Goal: Complete application form

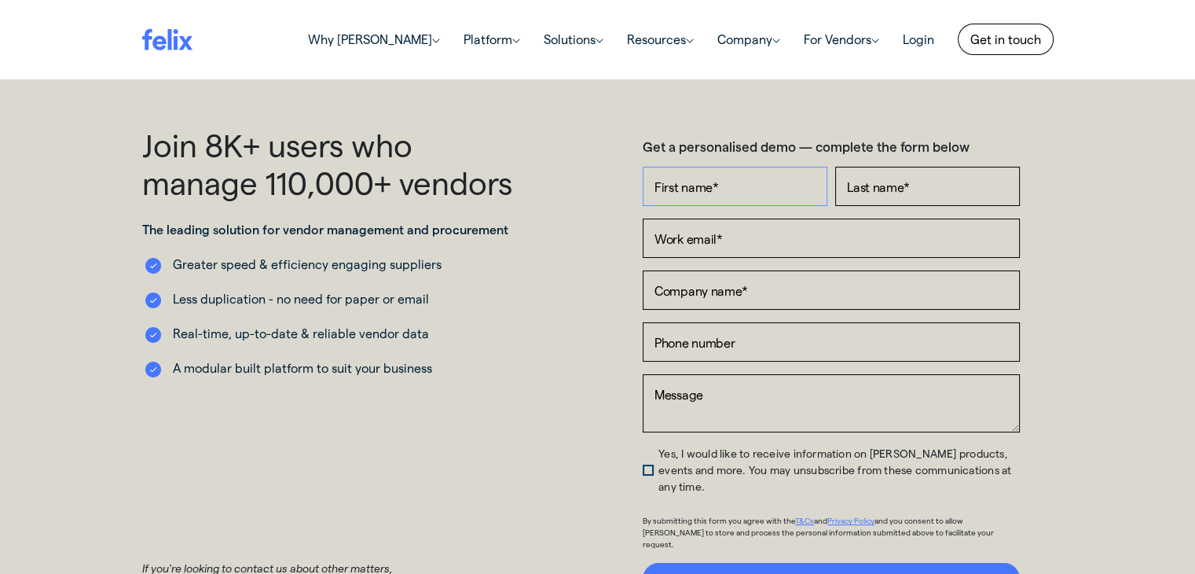
click at [759, 185] on input "First name *" at bounding box center [735, 186] width 185 height 39
type input "Ben"
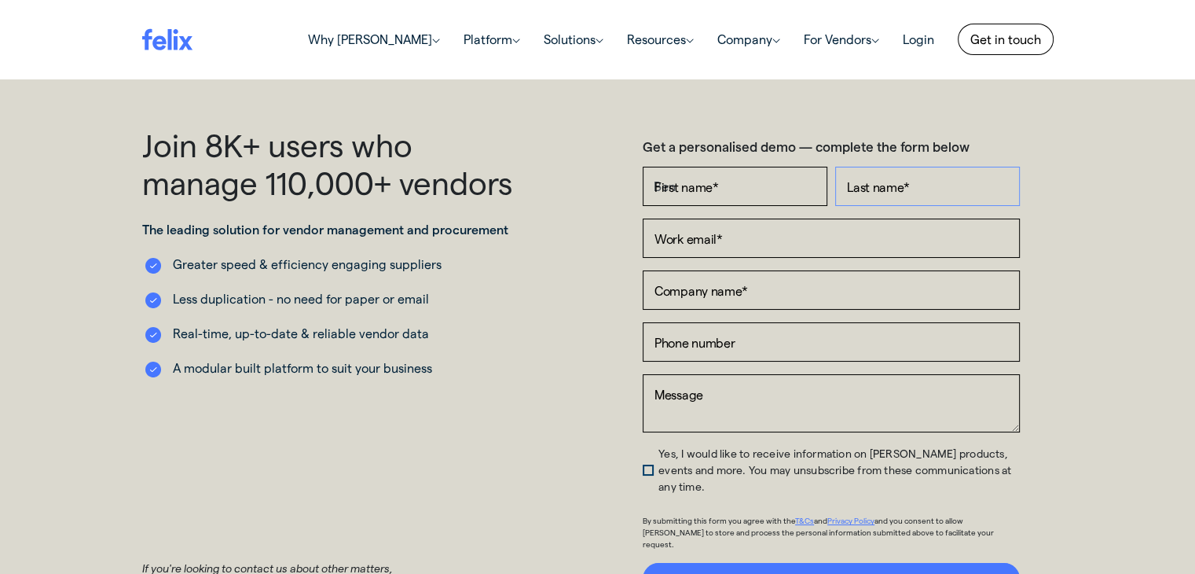
type input "[PERSON_NAME]"
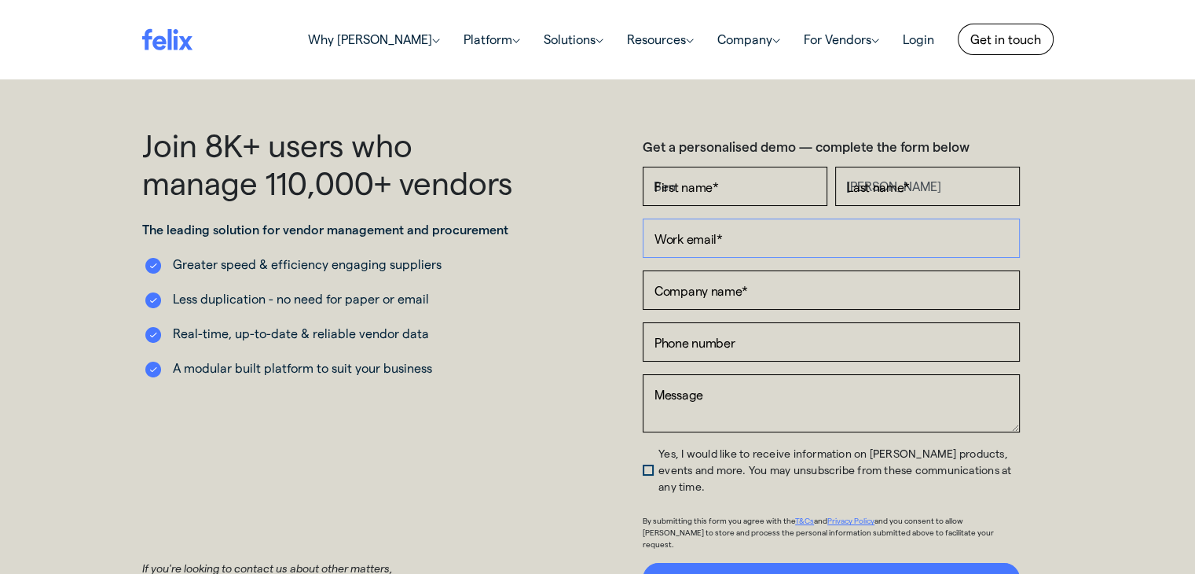
type input "[PERSON_NAME][EMAIL_ADDRESS][DOMAIN_NAME]"
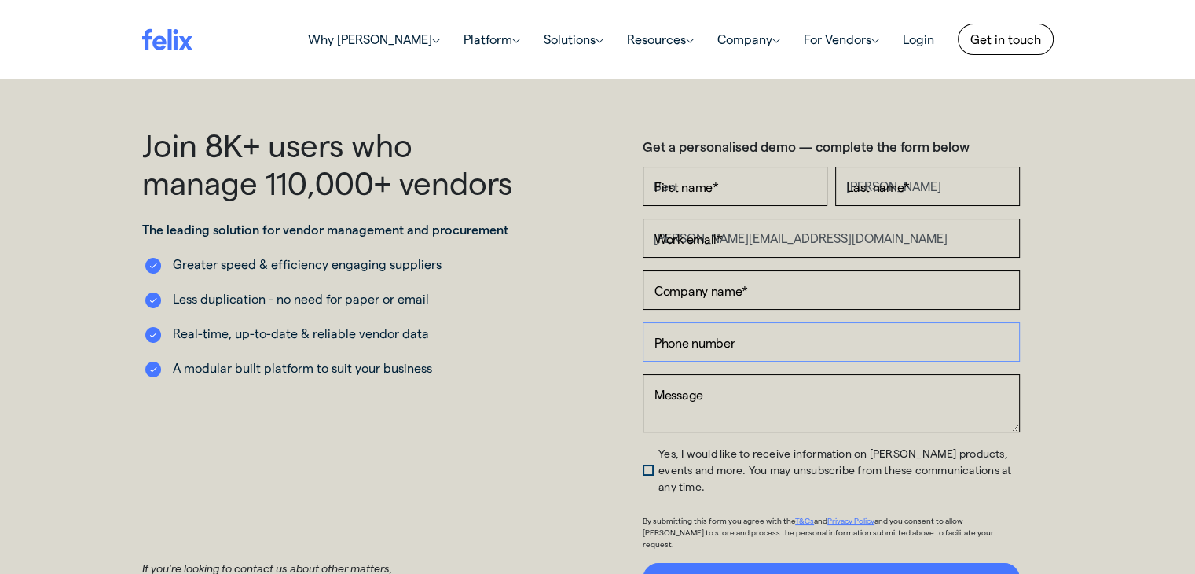
type input "[PHONE_NUMBER]"
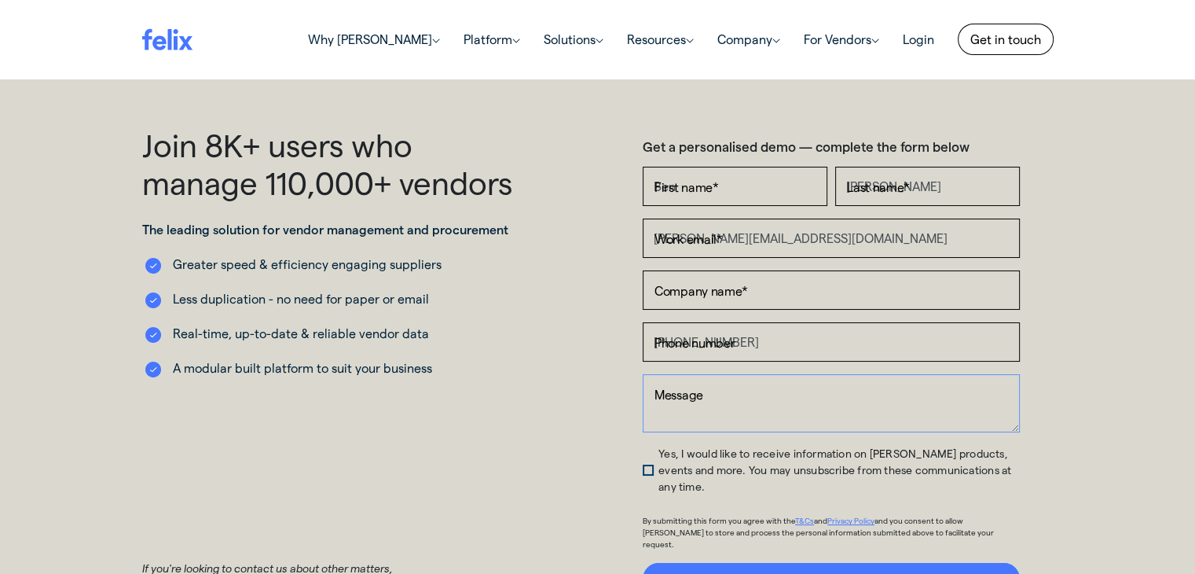
click at [780, 400] on textarea "Message" at bounding box center [831, 403] width 377 height 58
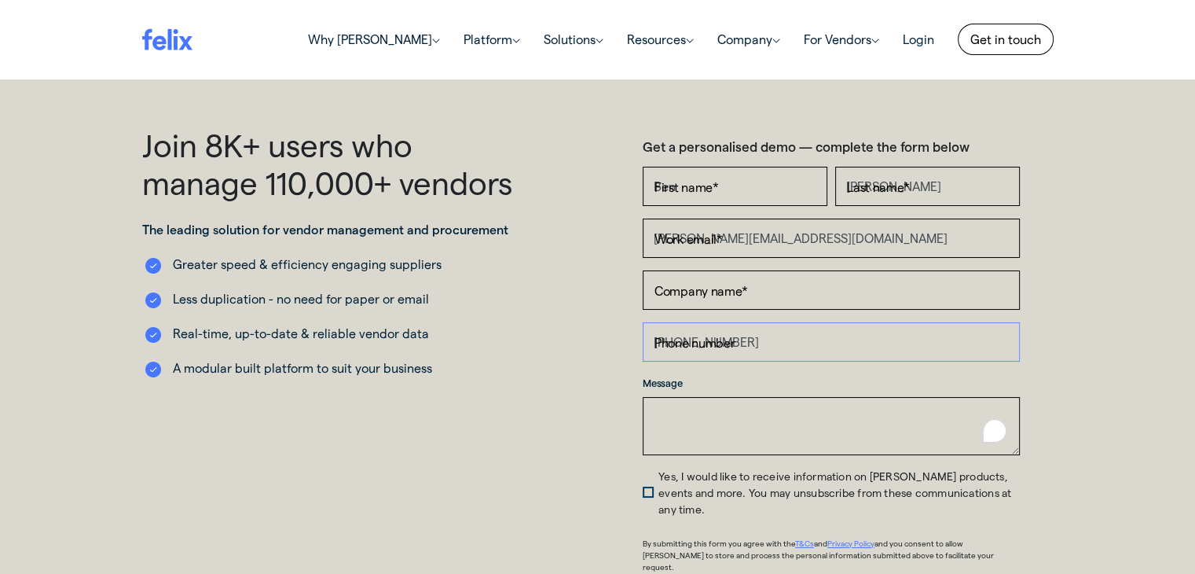
click at [758, 333] on input "[PHONE_NUMBER]" at bounding box center [831, 341] width 377 height 39
drag, startPoint x: 750, startPoint y: 336, endPoint x: 618, endPoint y: 343, distance: 133.0
click at [618, 343] on div "Get a personalised demo — complete the form below First name * [PERSON_NAME] La…" at bounding box center [832, 371] width 468 height 491
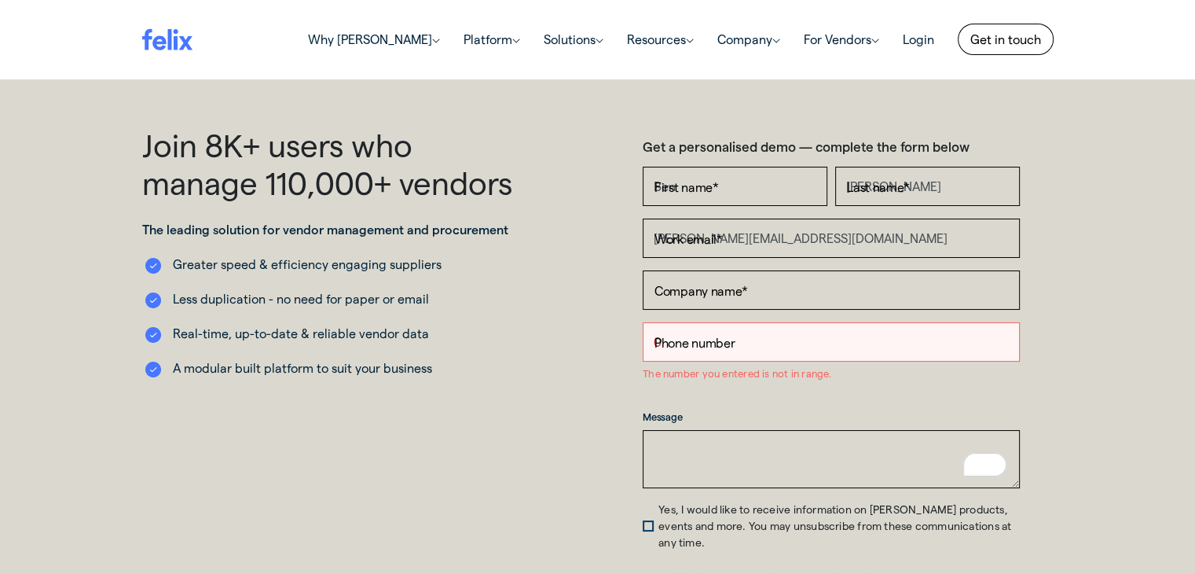
type input "0272491935"
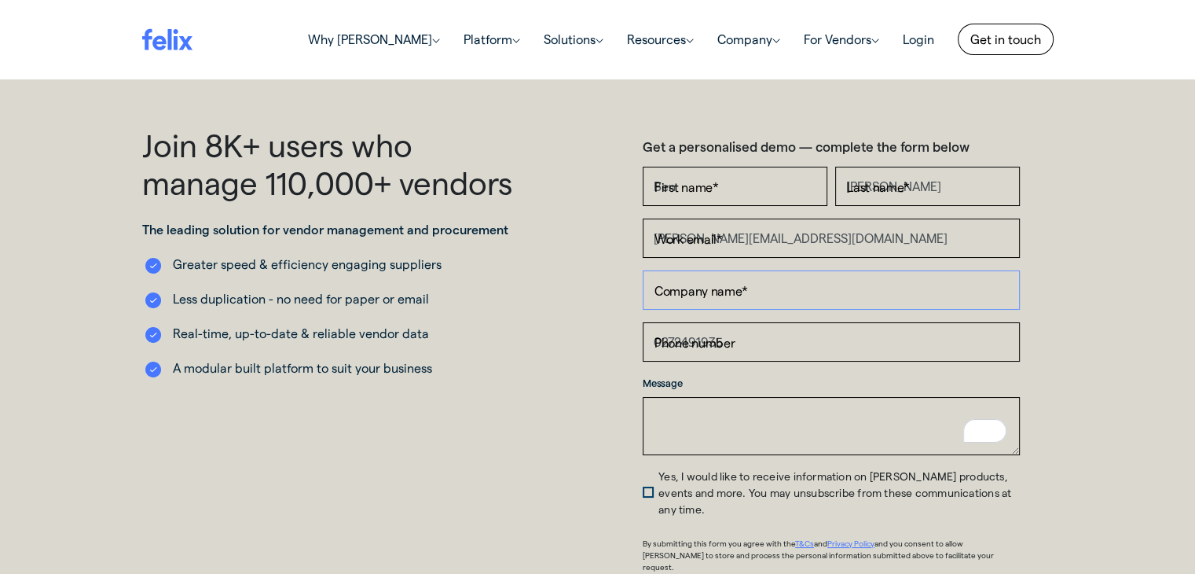
click at [712, 290] on input "Company name *" at bounding box center [831, 289] width 377 height 39
type input "BCI Central"
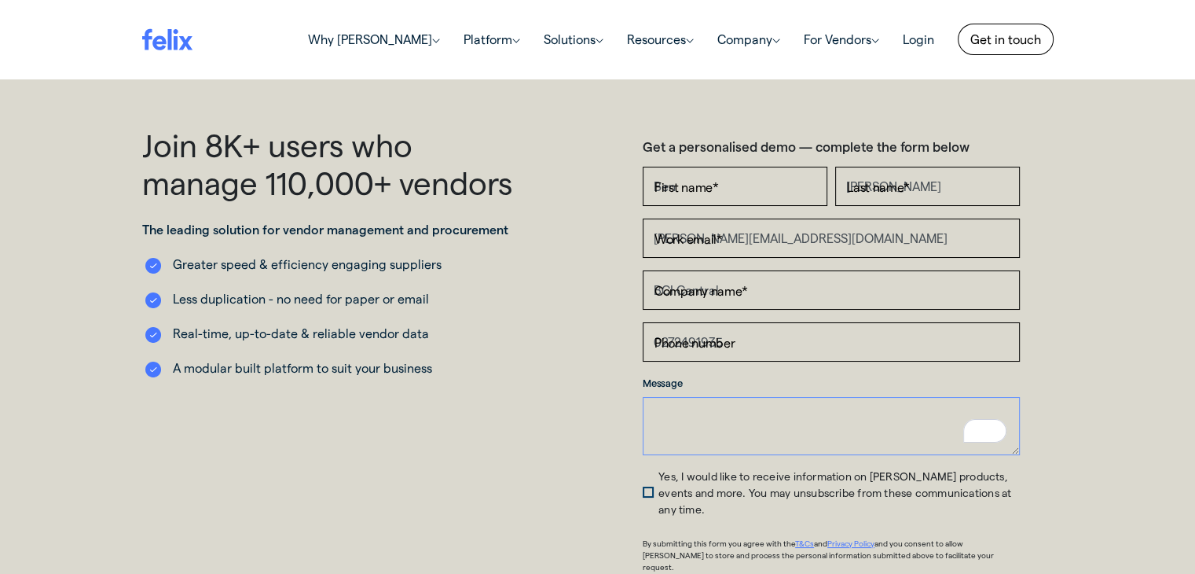
click at [795, 434] on textarea "Message" at bounding box center [831, 426] width 377 height 58
click at [658, 481] on span "Yes, I would like to receive information on [PERSON_NAME] products, events and …" at bounding box center [834, 492] width 353 height 46
click at [644, 471] on input "Yes, I would like to receive information on [PERSON_NAME] products, events and …" at bounding box center [648, 471] width 10 height 0
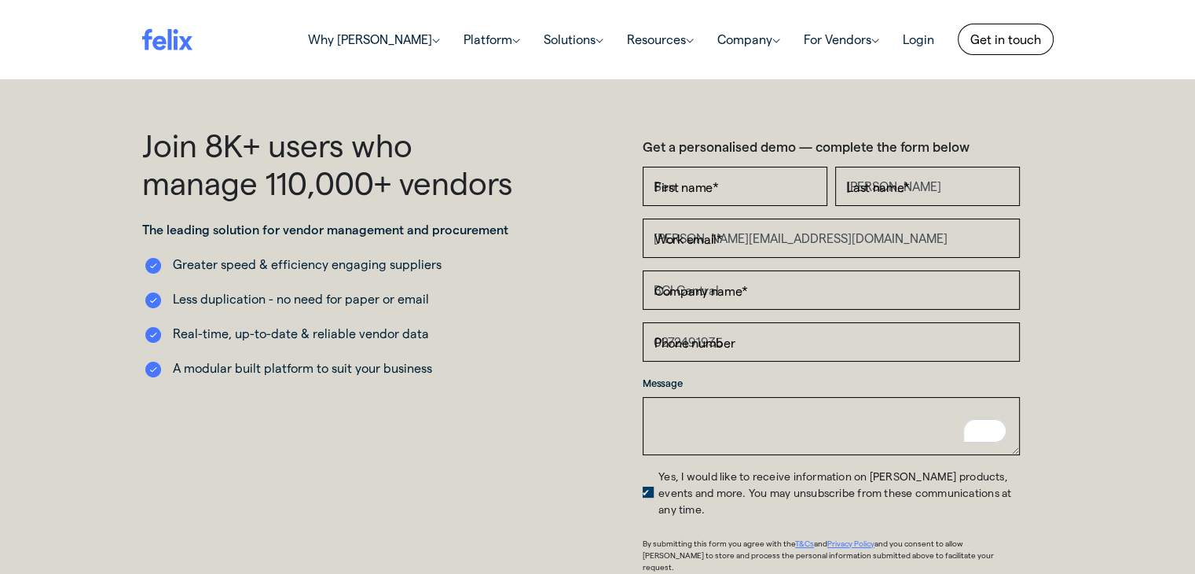
drag, startPoint x: 647, startPoint y: 478, endPoint x: 680, endPoint y: 420, distance: 65.8
click at [658, 476] on span "Yes, I would like to receive information on [PERSON_NAME] products, events and …" at bounding box center [834, 492] width 353 height 46
click at [648, 471] on input "Yes, I would like to receive information on [PERSON_NAME] products, events and …" at bounding box center [648, 471] width 10 height 0
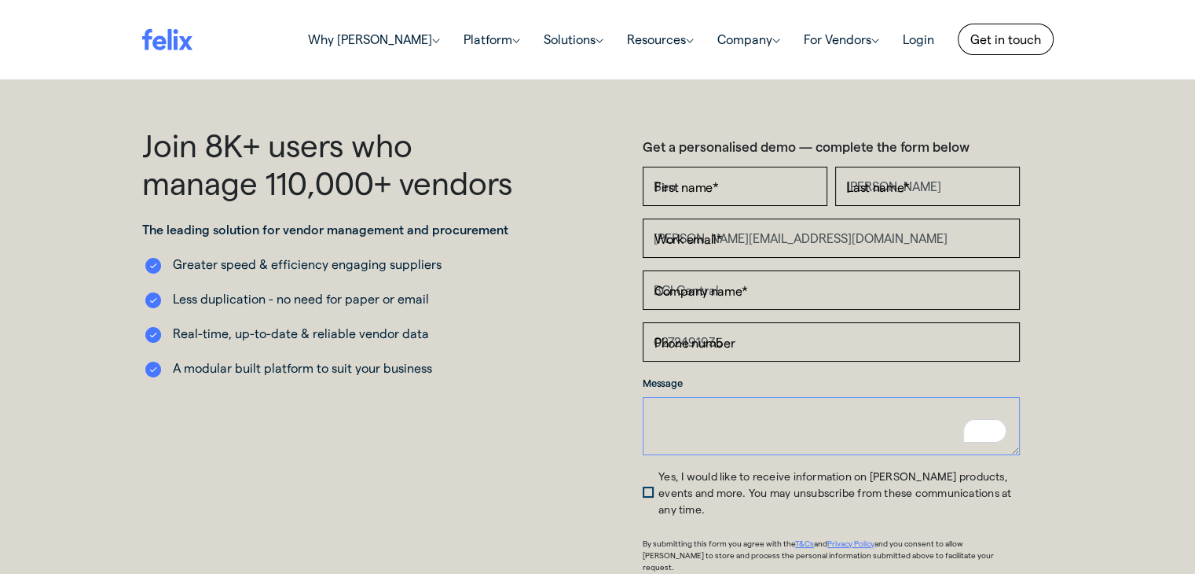
click at [685, 416] on textarea "Message" at bounding box center [831, 426] width 377 height 58
type textarea "N"
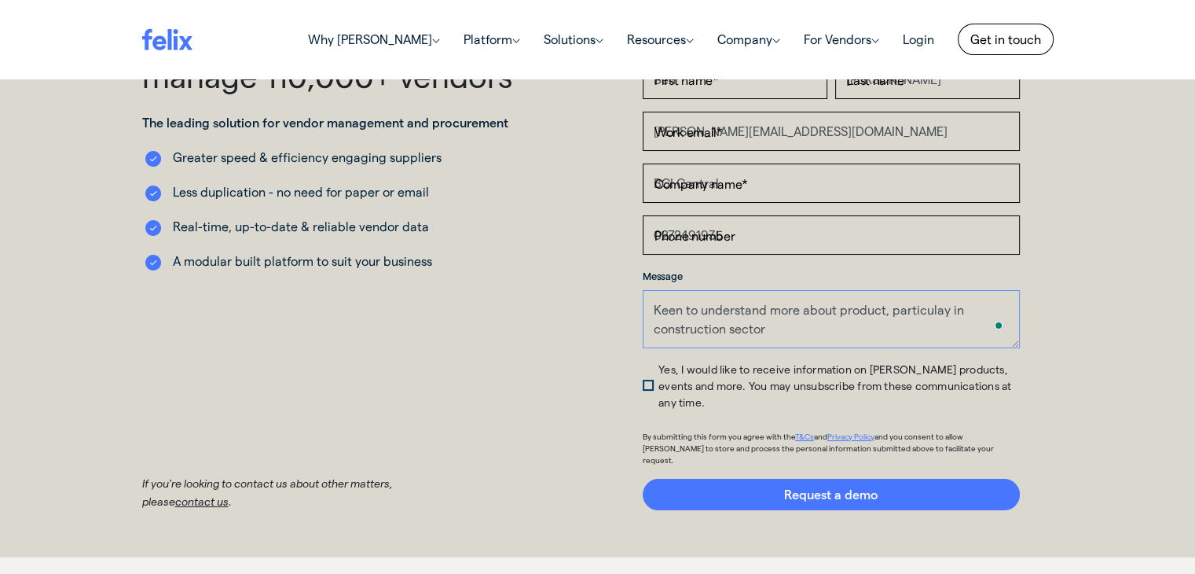
scroll to position [314, 0]
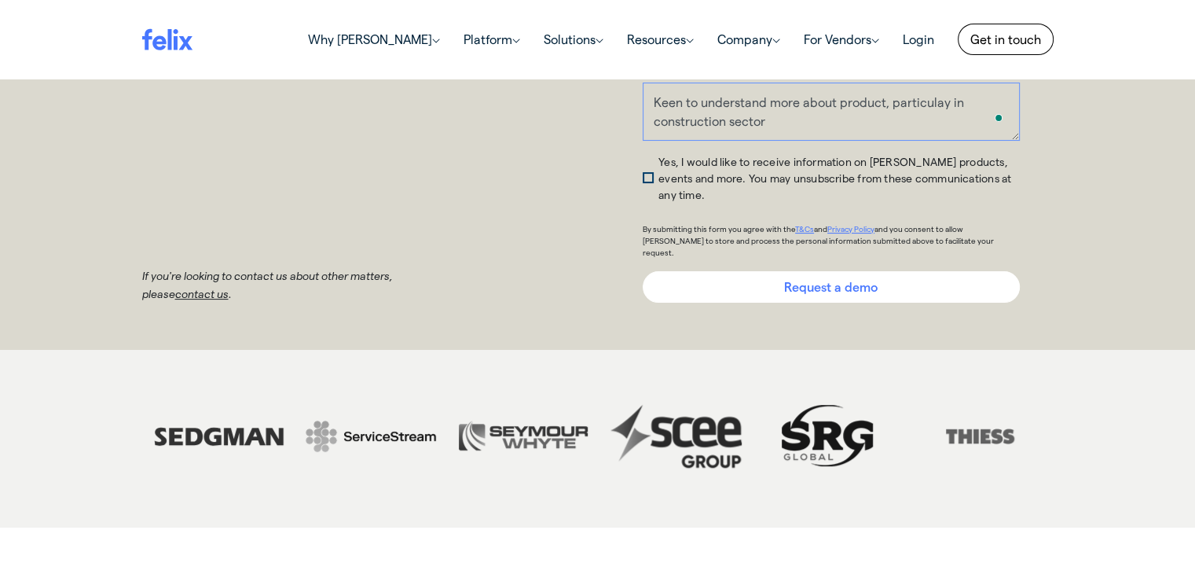
type textarea "Keen to understand more about product, particulay in construction sector"
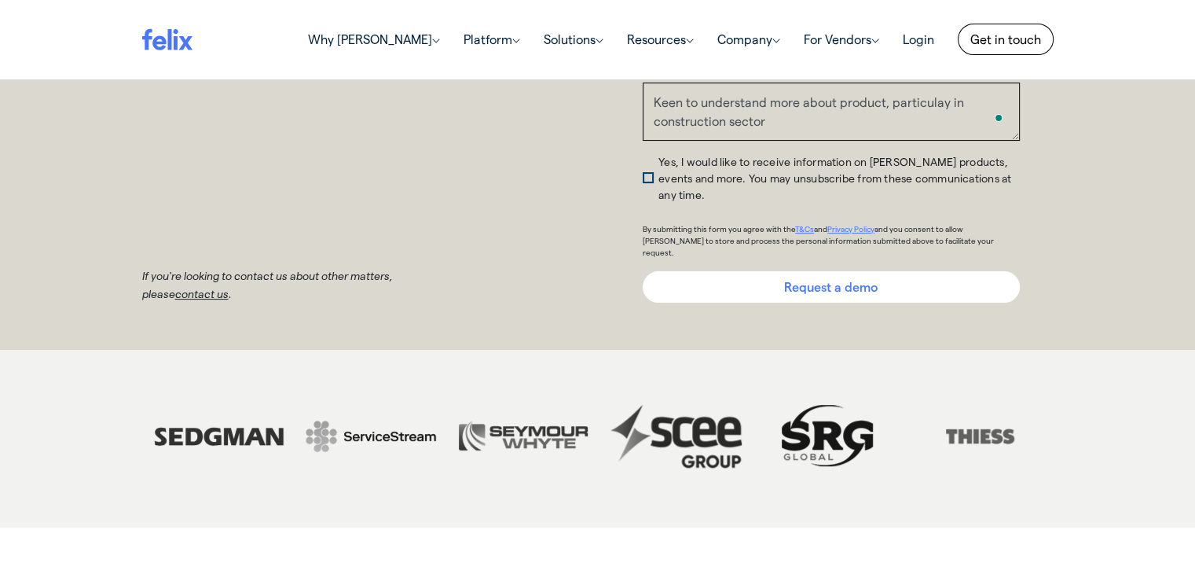
click at [831, 271] on input "Request a demo" at bounding box center [831, 286] width 377 height 31
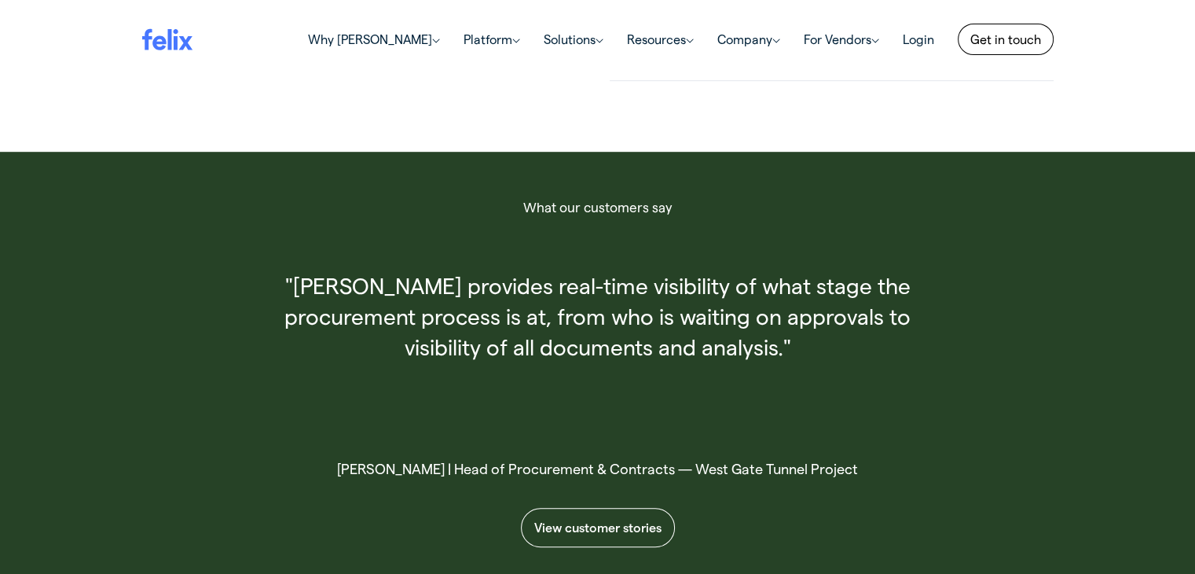
scroll to position [1118, 0]
